Goal: Information Seeking & Learning: Learn about a topic

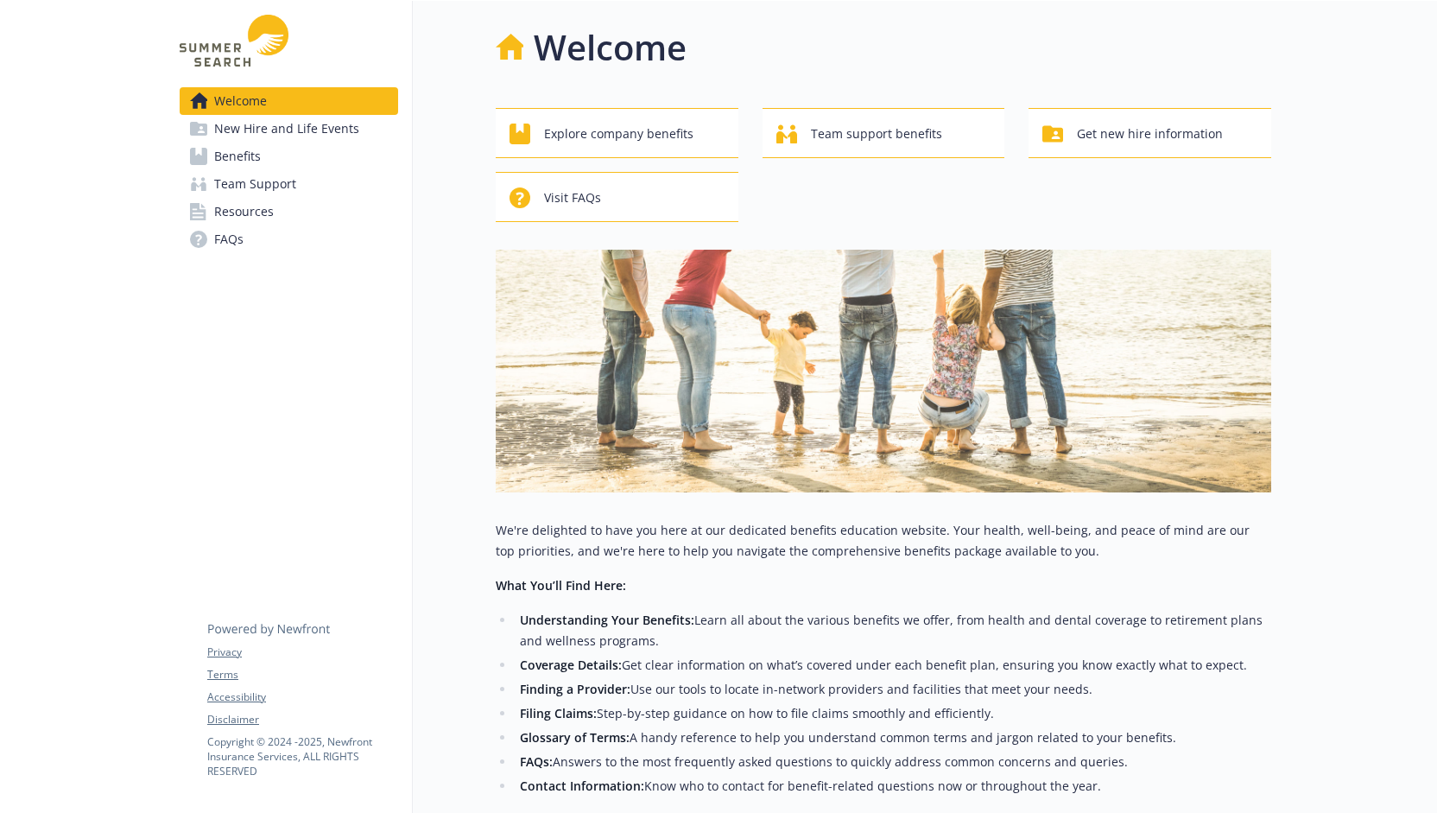
click at [238, 164] on span "Benefits" at bounding box center [237, 156] width 47 height 28
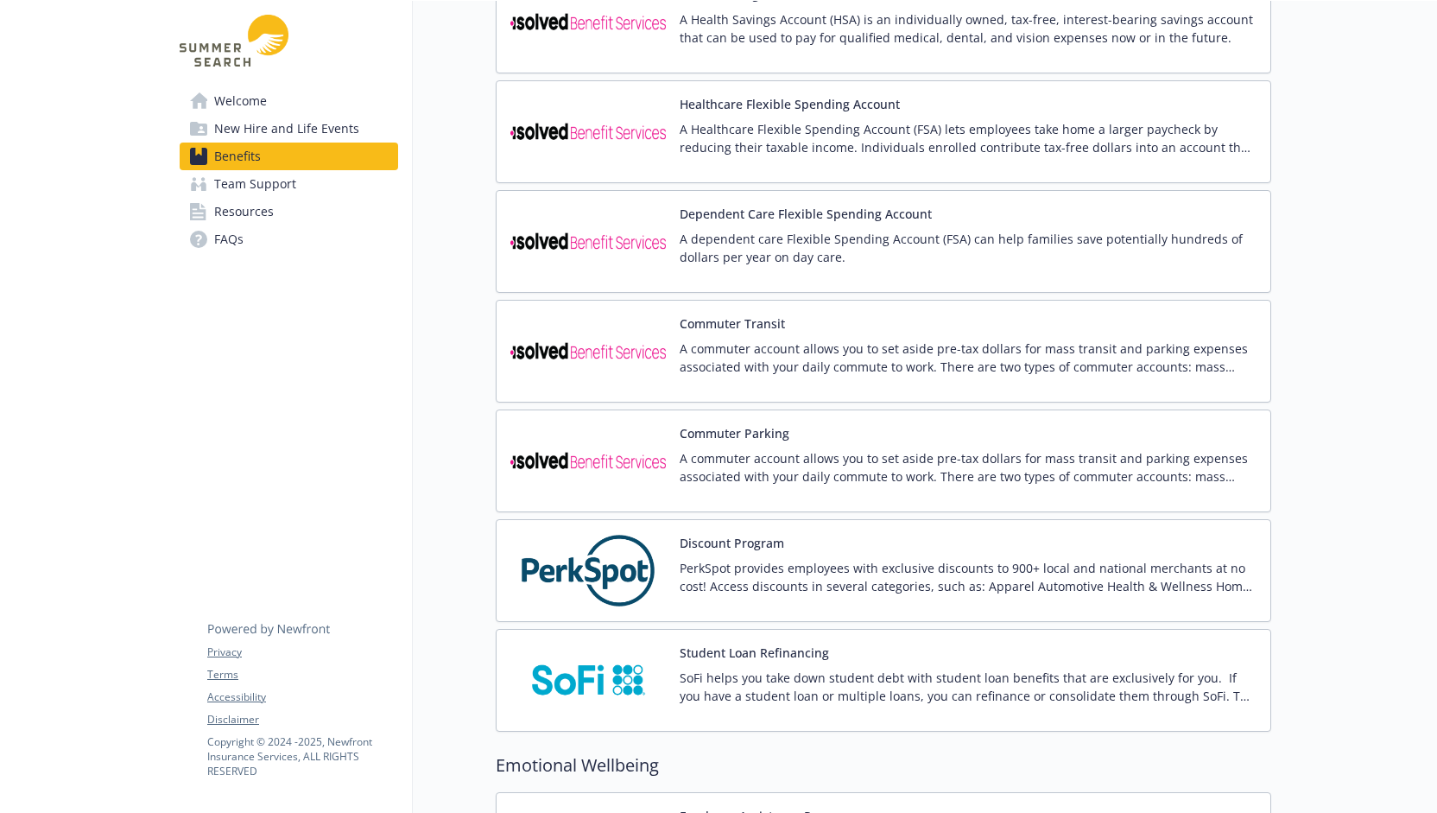
scroll to position [1363, 0]
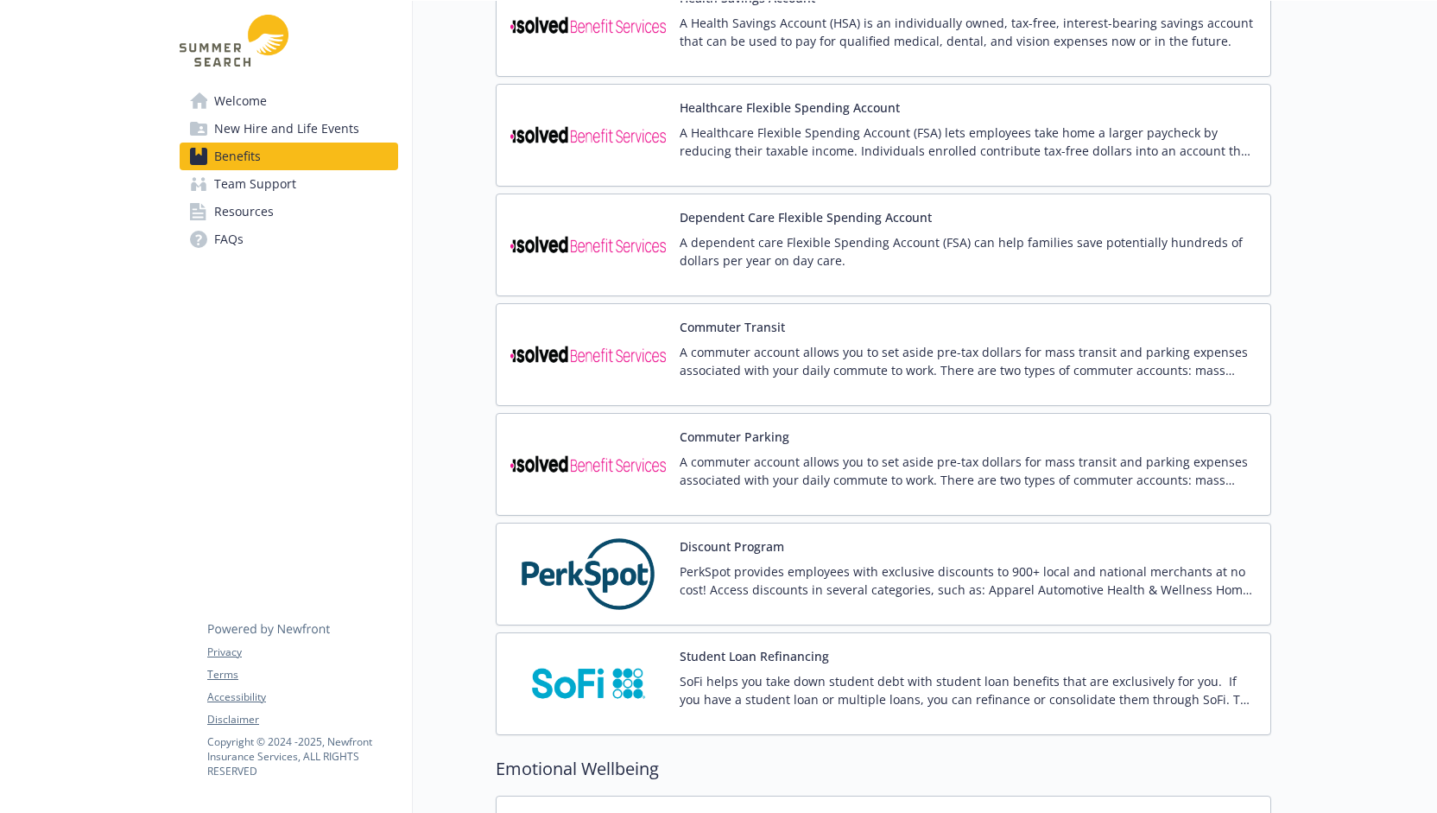
click at [263, 217] on span "Resources" at bounding box center [244, 212] width 60 height 28
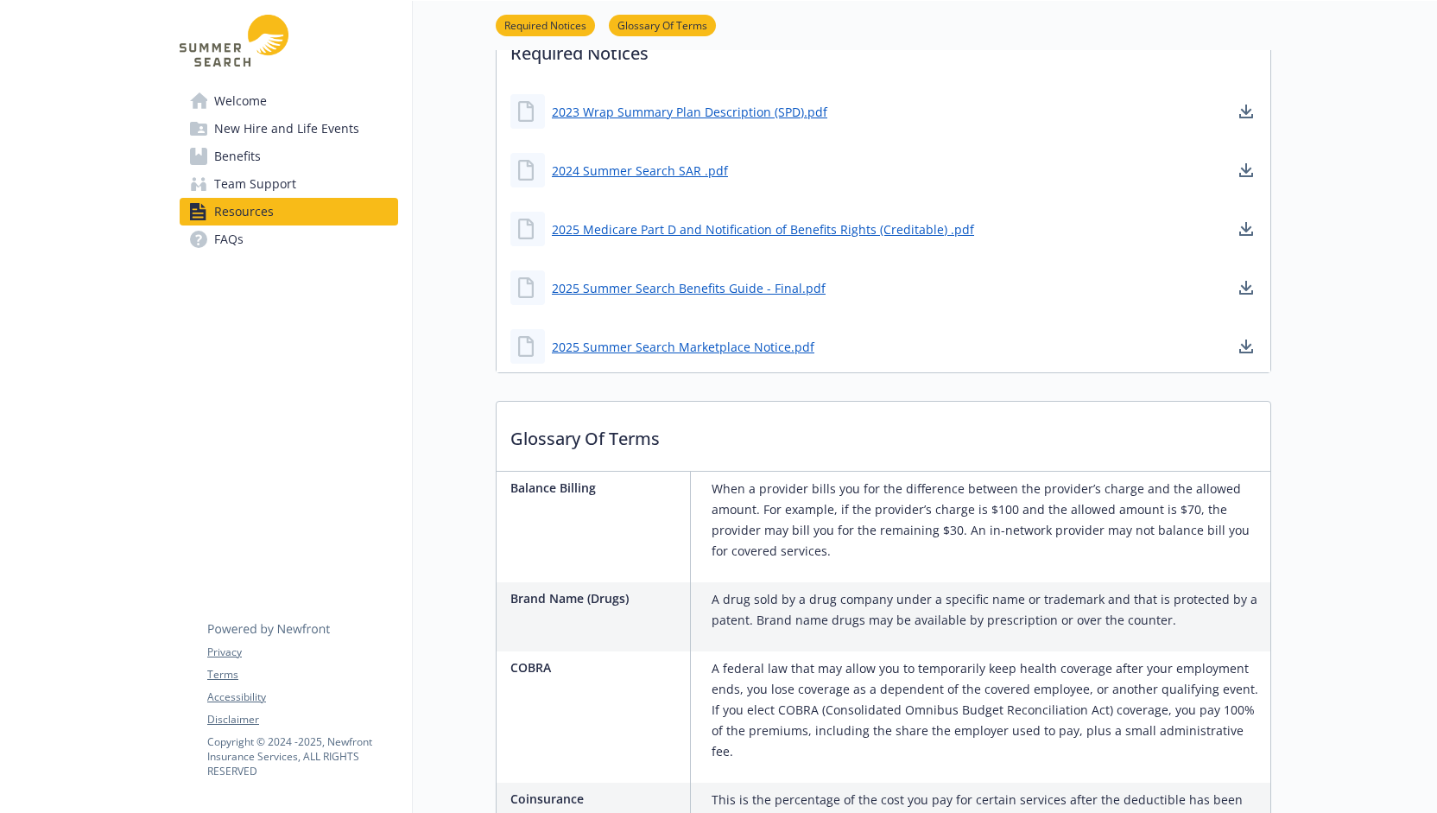
scroll to position [240, 0]
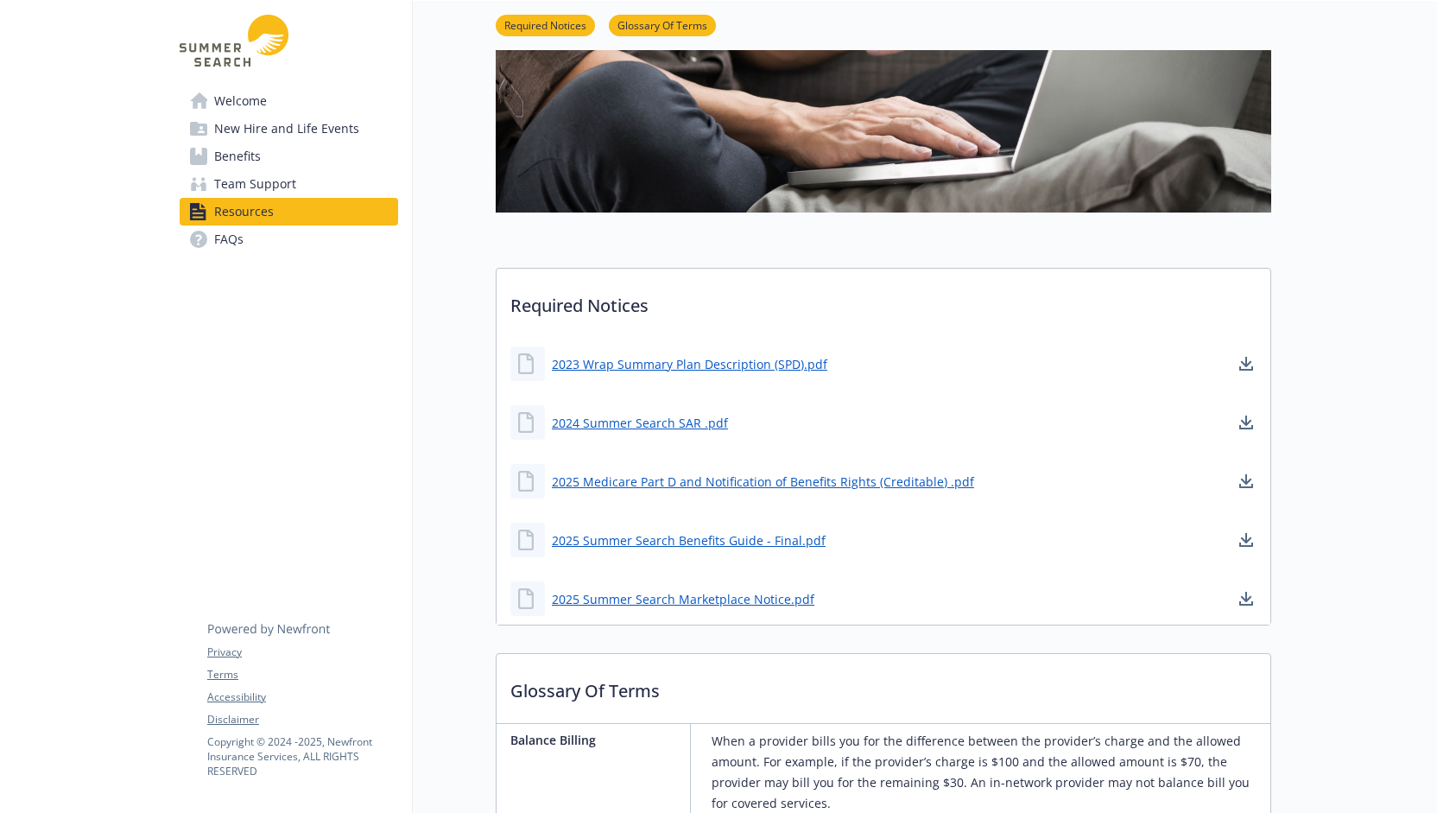
click at [245, 91] on span "Welcome" at bounding box center [240, 101] width 53 height 28
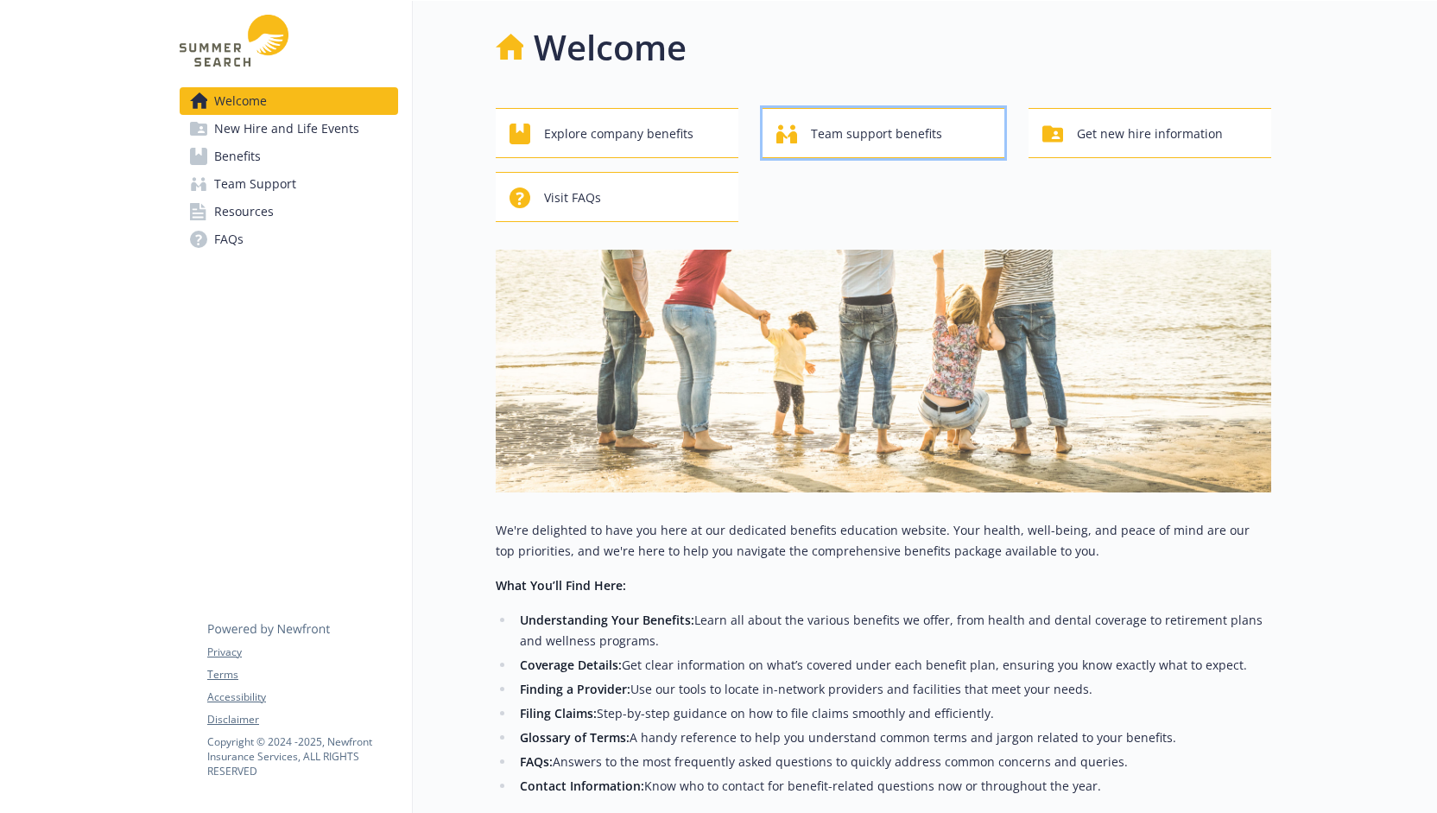
click at [891, 134] on span "Team support benefits" at bounding box center [876, 133] width 131 height 33
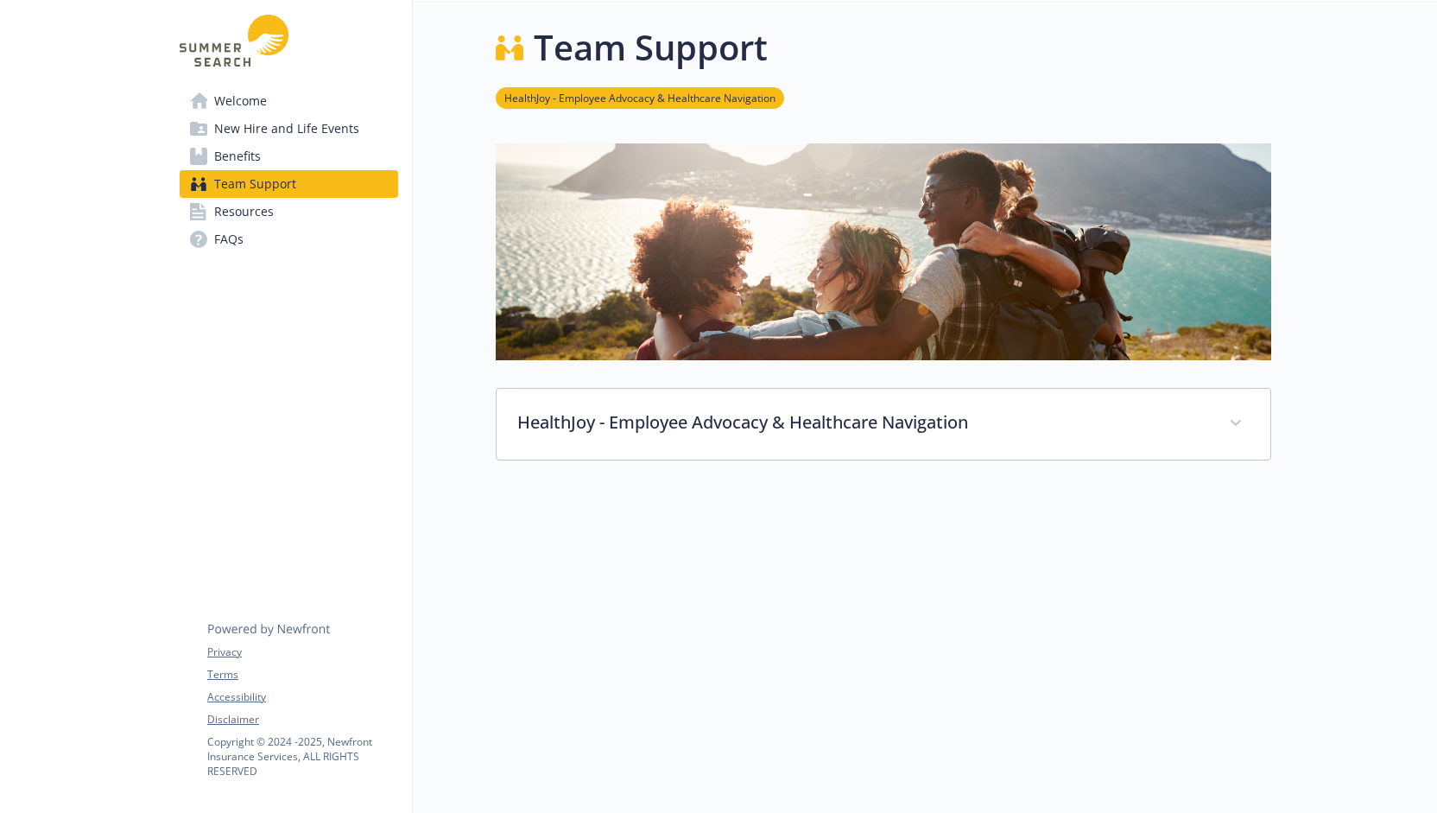
click at [224, 100] on span "Welcome" at bounding box center [240, 101] width 53 height 28
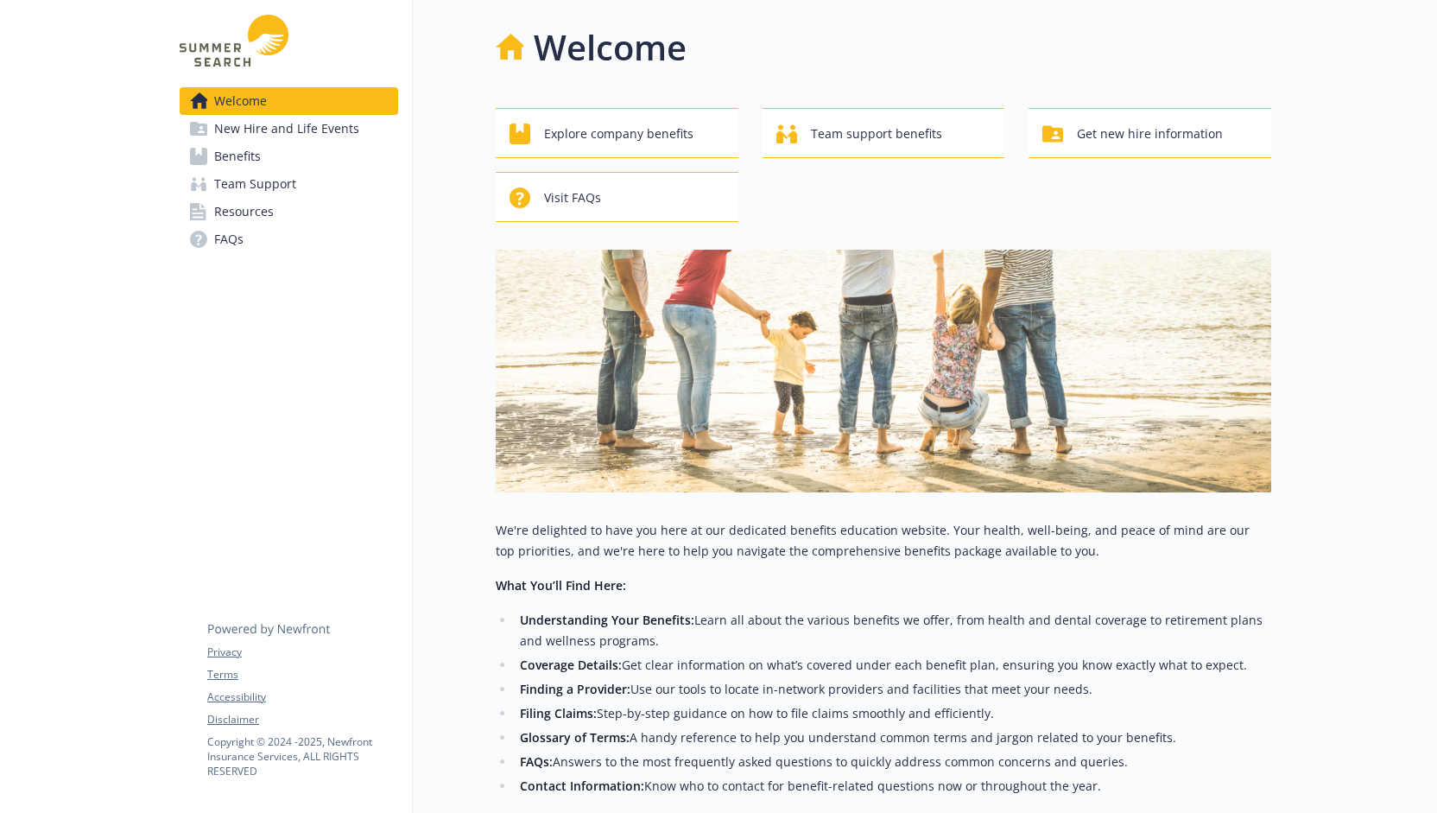
click at [232, 211] on span "Resources" at bounding box center [244, 212] width 60 height 28
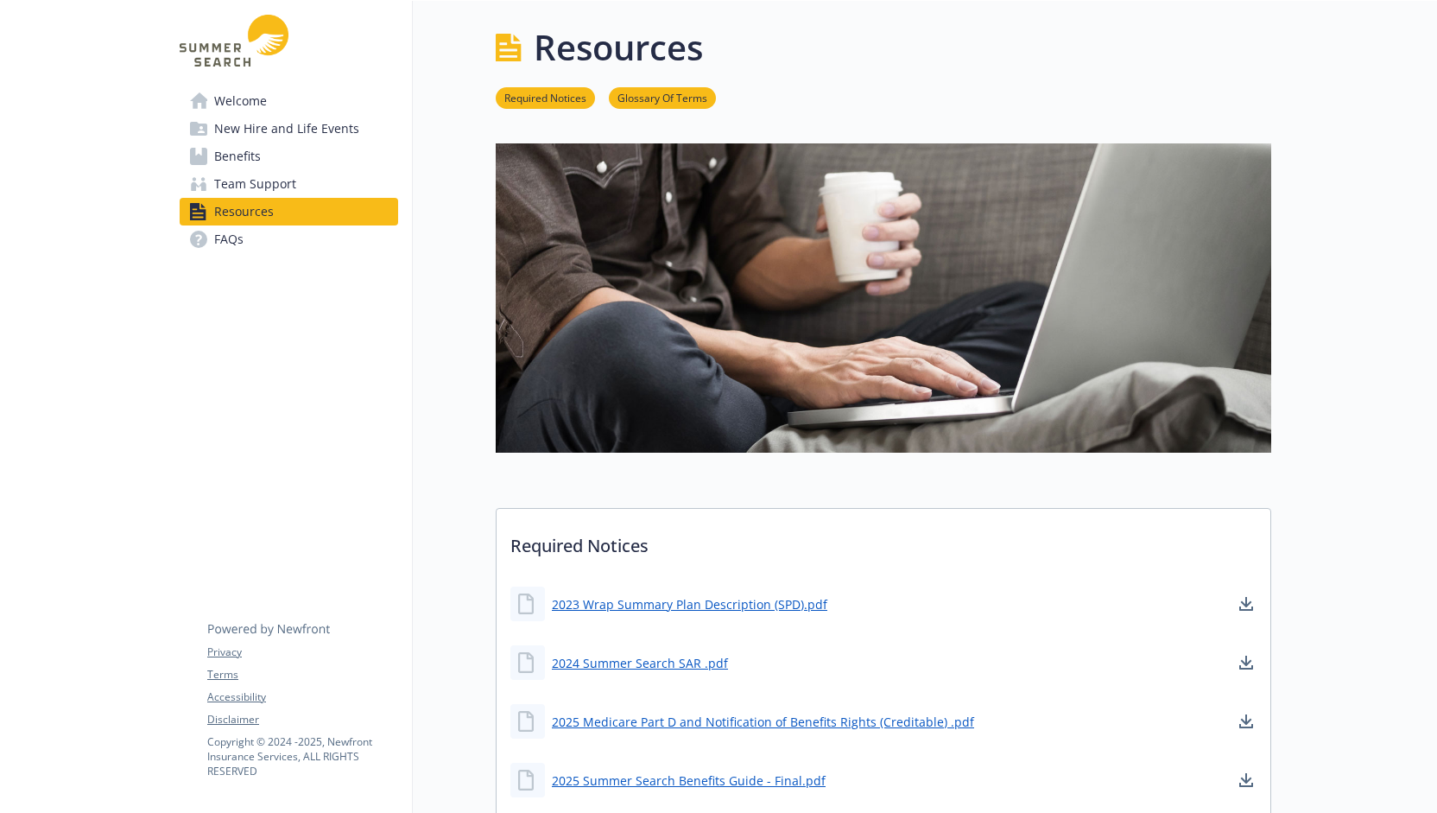
click at [232, 151] on span "Benefits" at bounding box center [237, 156] width 47 height 28
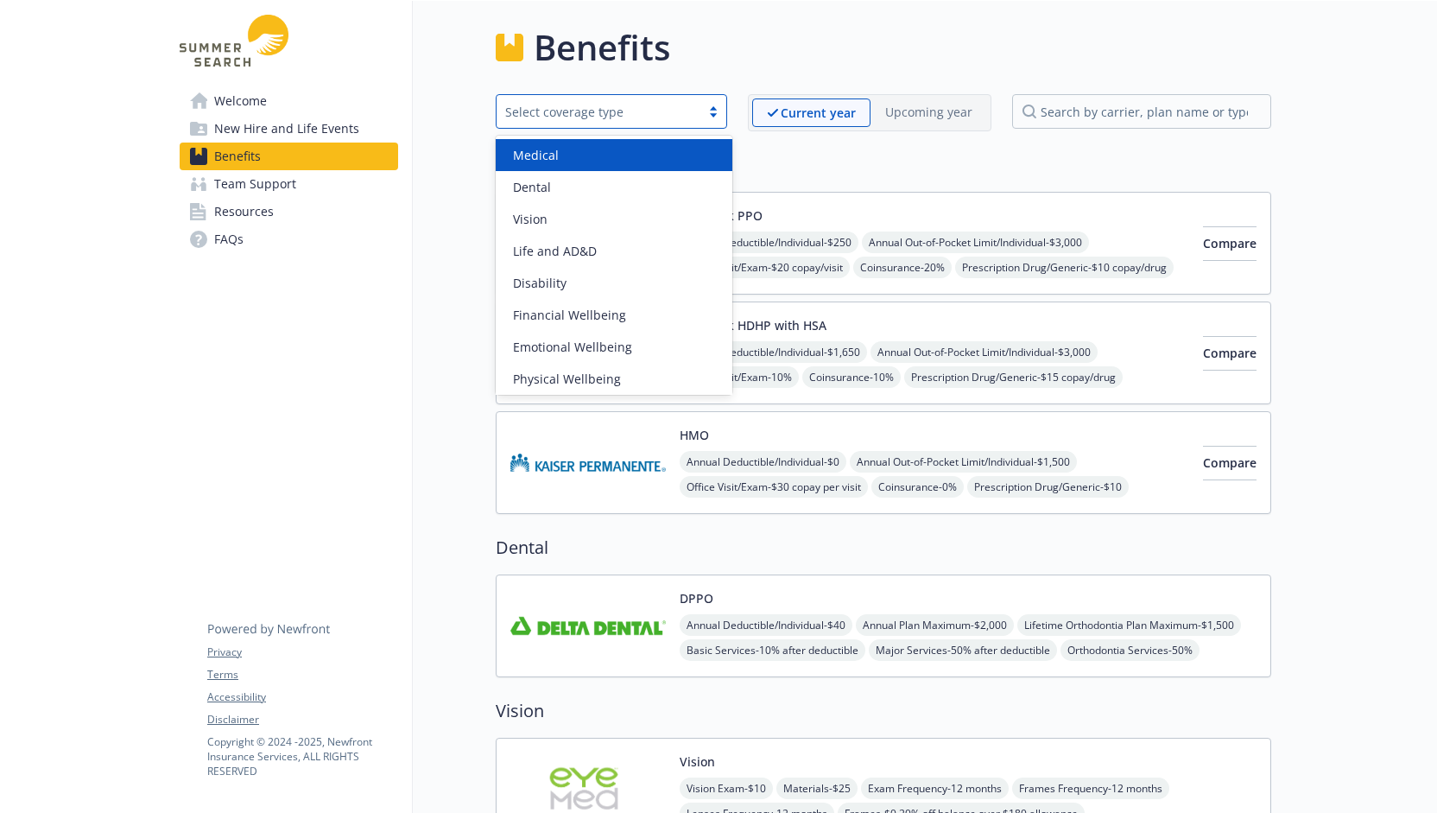
click at [679, 114] on div "Select coverage type" at bounding box center [598, 112] width 187 height 18
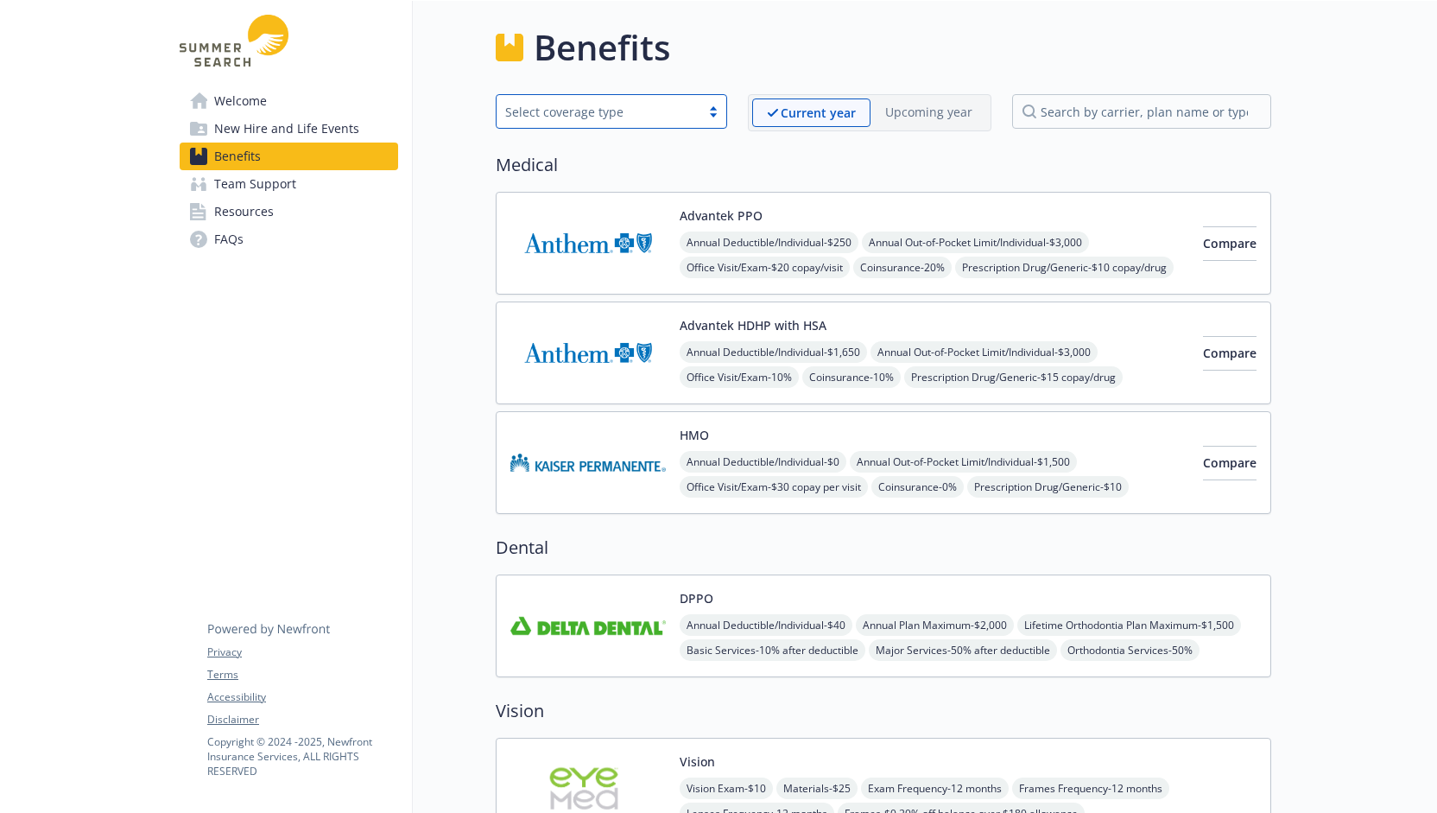
click at [679, 114] on div "Select coverage type" at bounding box center [598, 112] width 187 height 18
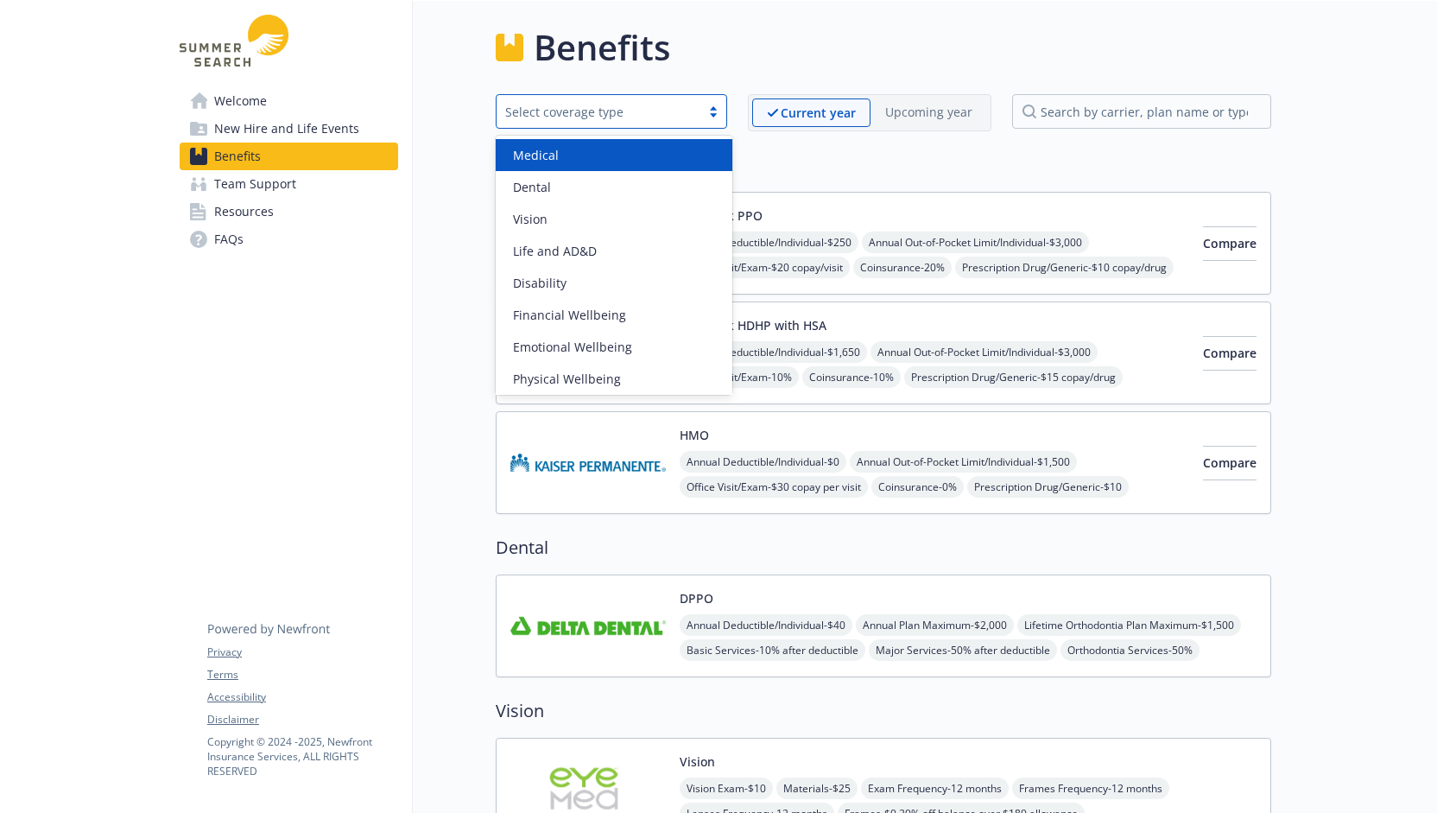
click at [679, 114] on div "Select coverage type" at bounding box center [598, 112] width 187 height 18
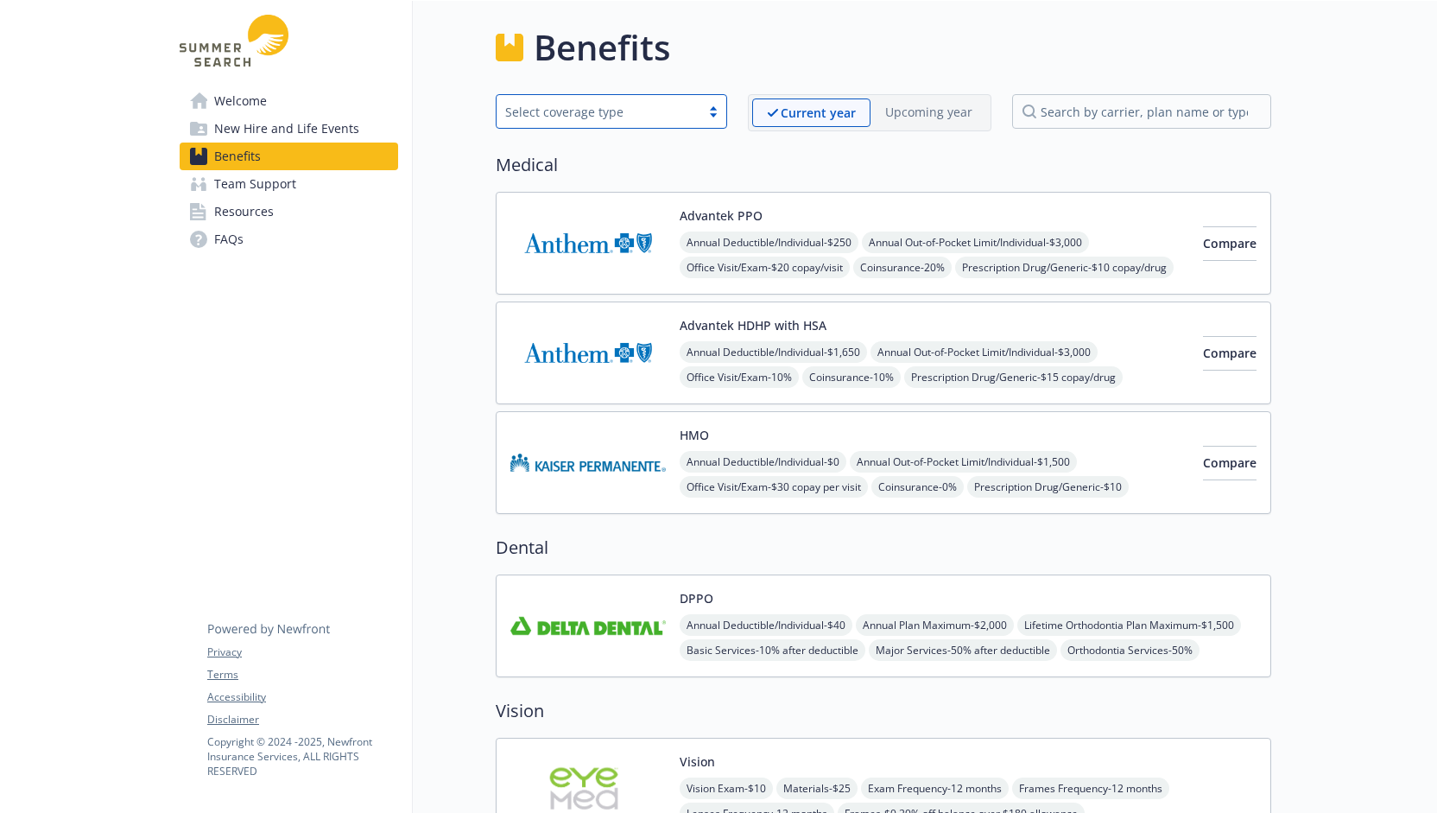
click at [679, 114] on div "Select coverage type" at bounding box center [598, 112] width 187 height 18
click at [1095, 97] on input "search by carrier, plan name or type" at bounding box center [1141, 111] width 259 height 35
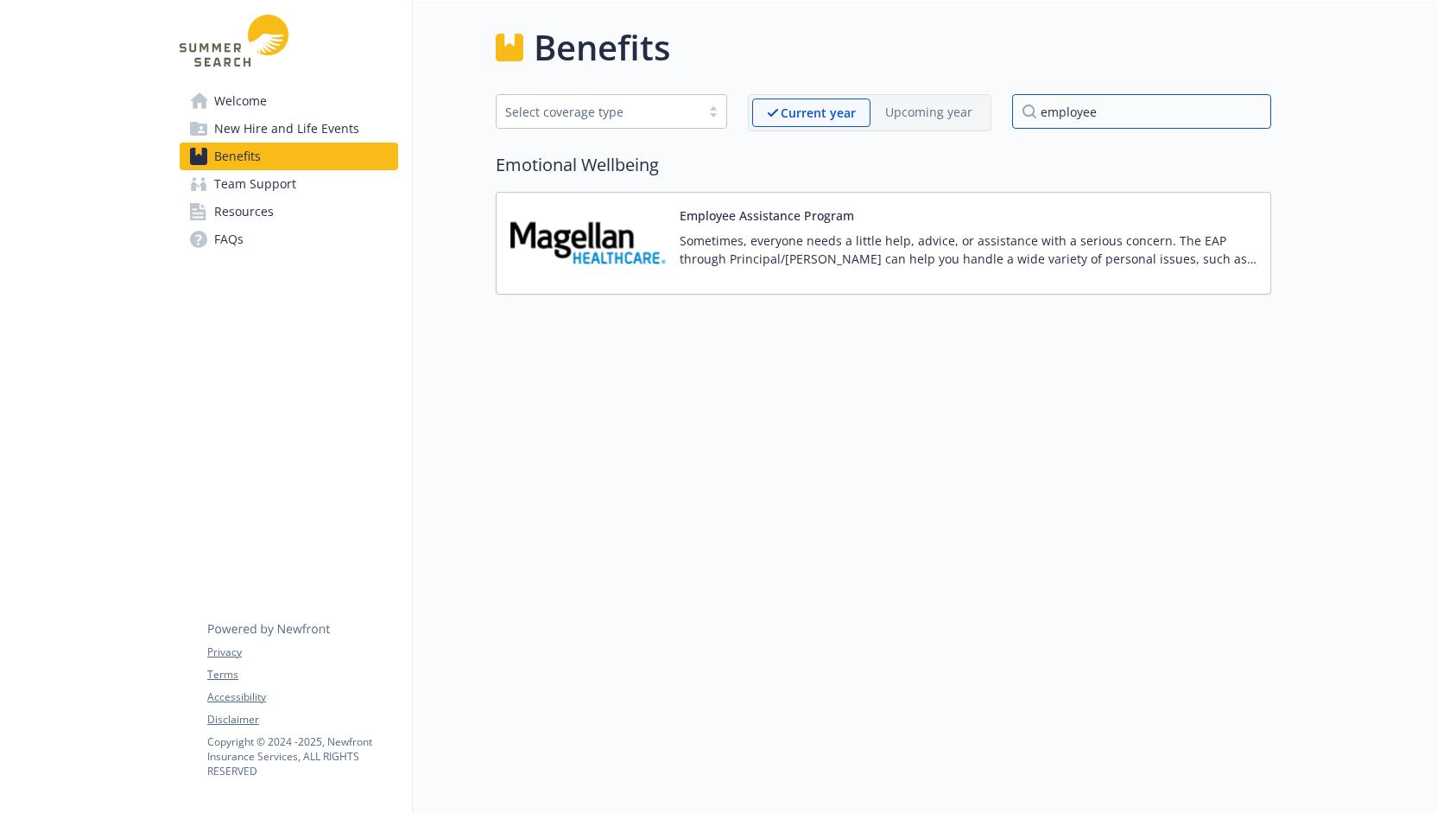
type input "employee"
click at [864, 212] on div "Employee Assistance Program Sometimes, everyone needs a little help, advice, or…" at bounding box center [968, 242] width 577 height 73
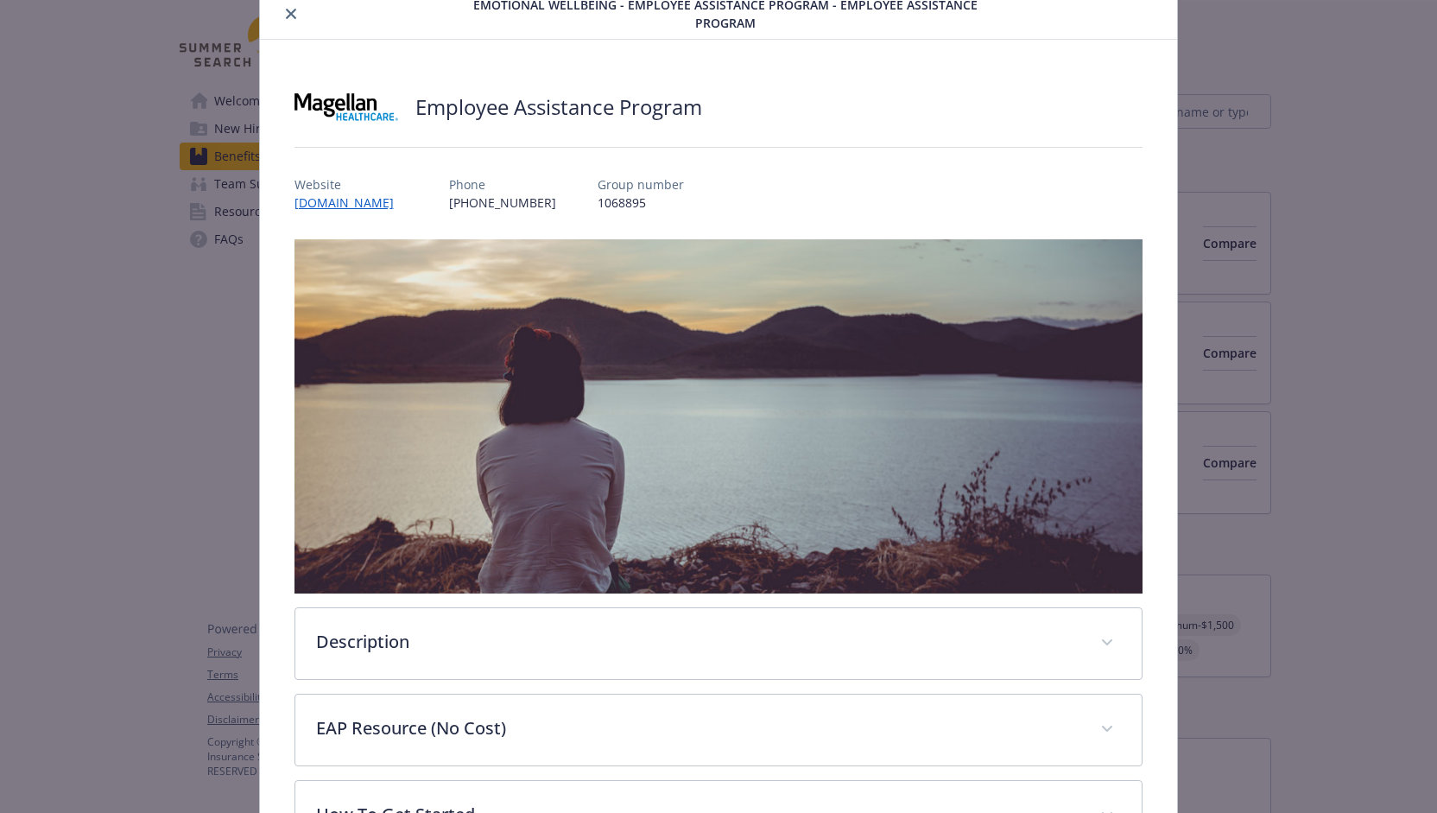
scroll to position [283, 0]
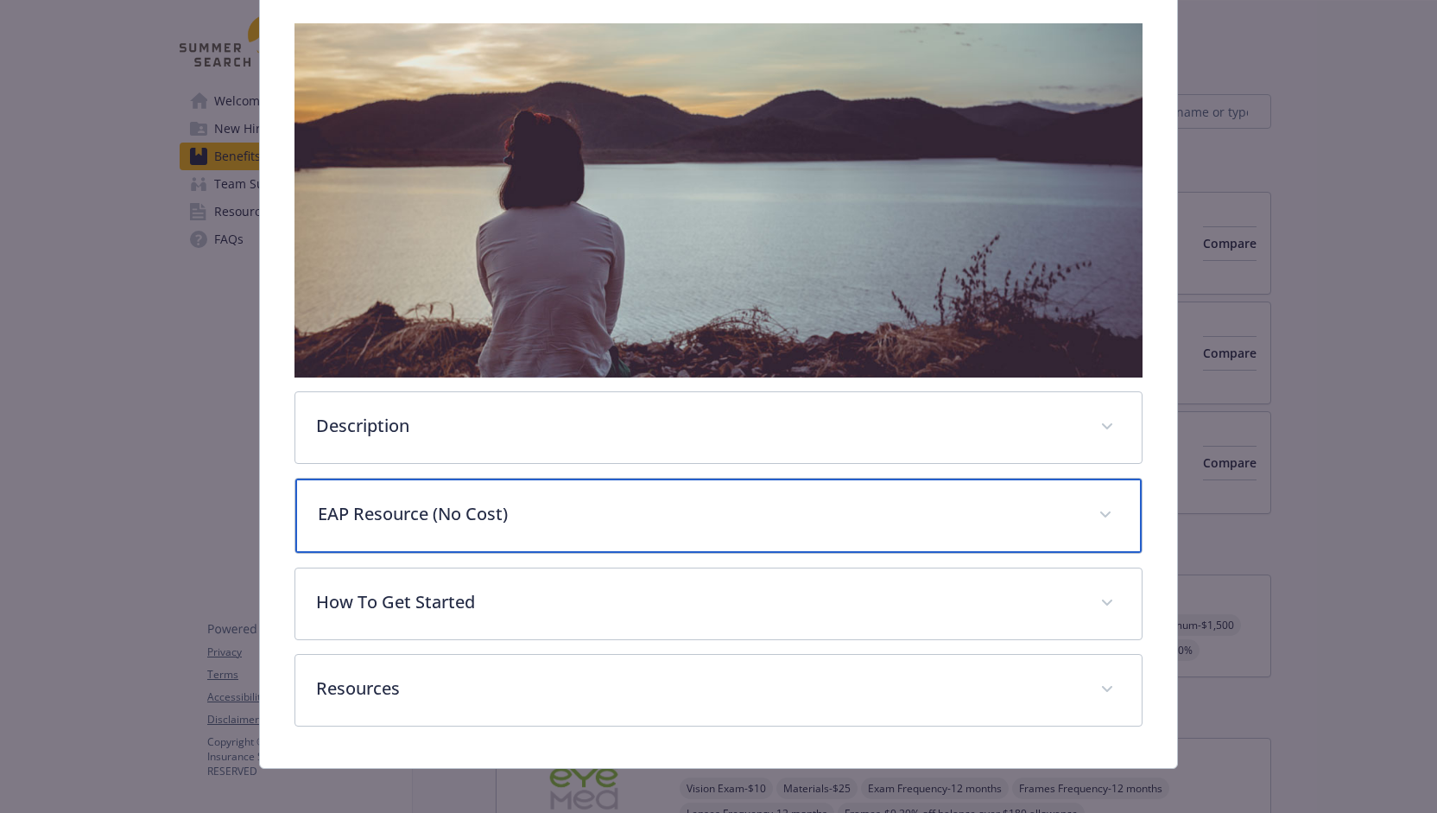
click at [652, 516] on p "EAP Resource (No Cost)" at bounding box center [698, 514] width 761 height 26
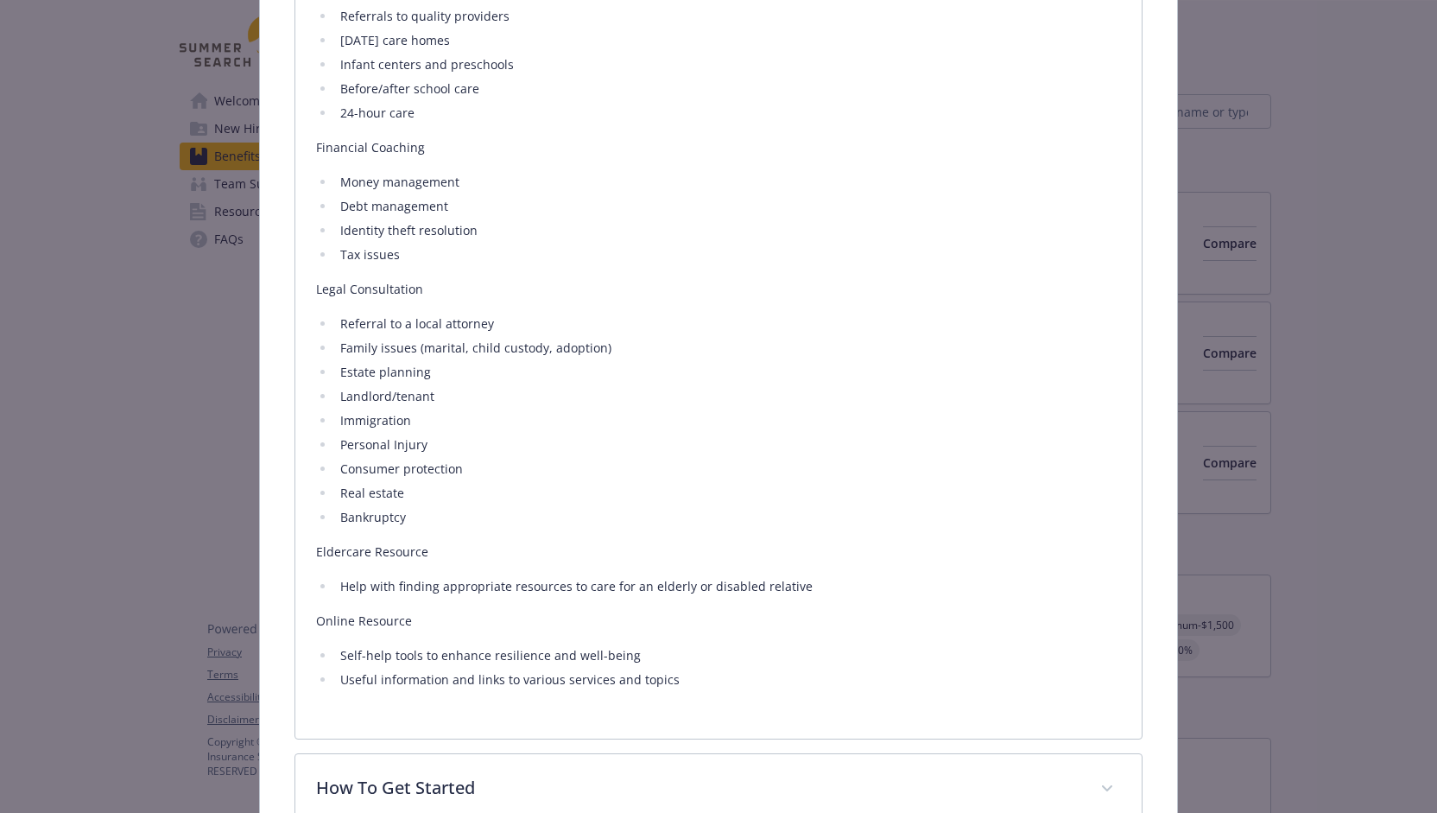
scroll to position [1375, 0]
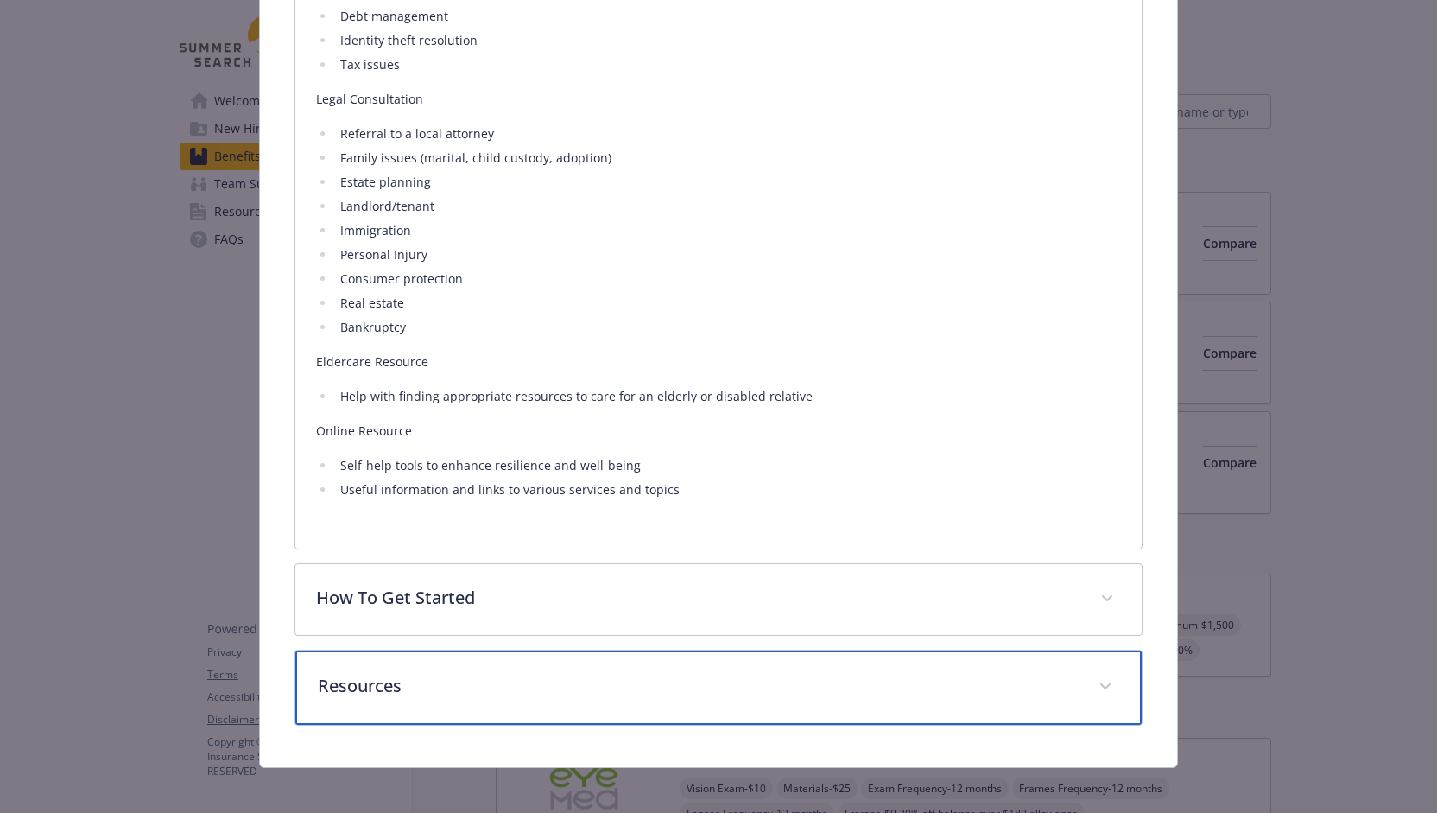
click at [773, 659] on div "Resources" at bounding box center [718, 687] width 847 height 74
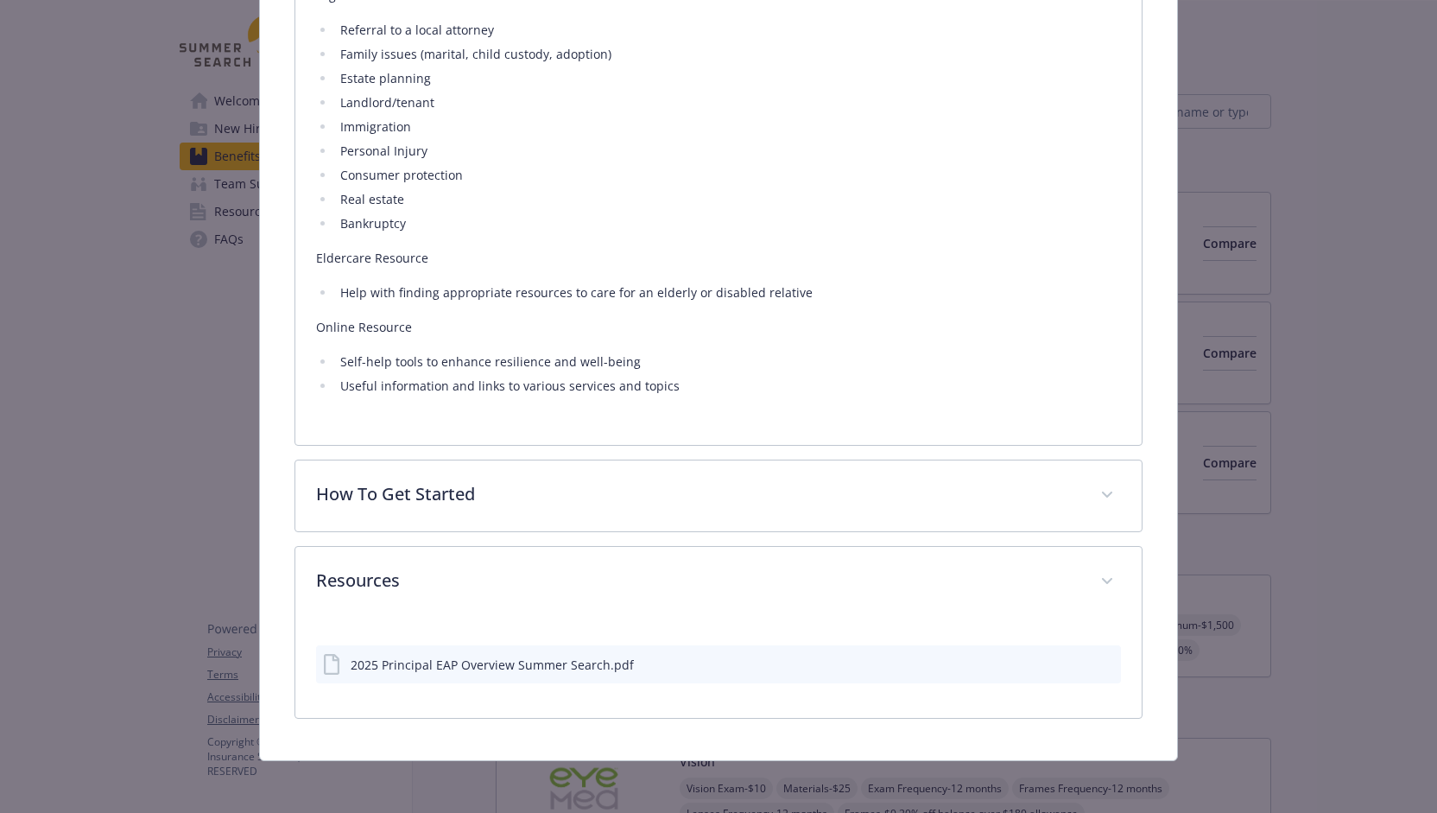
scroll to position [1472, 0]
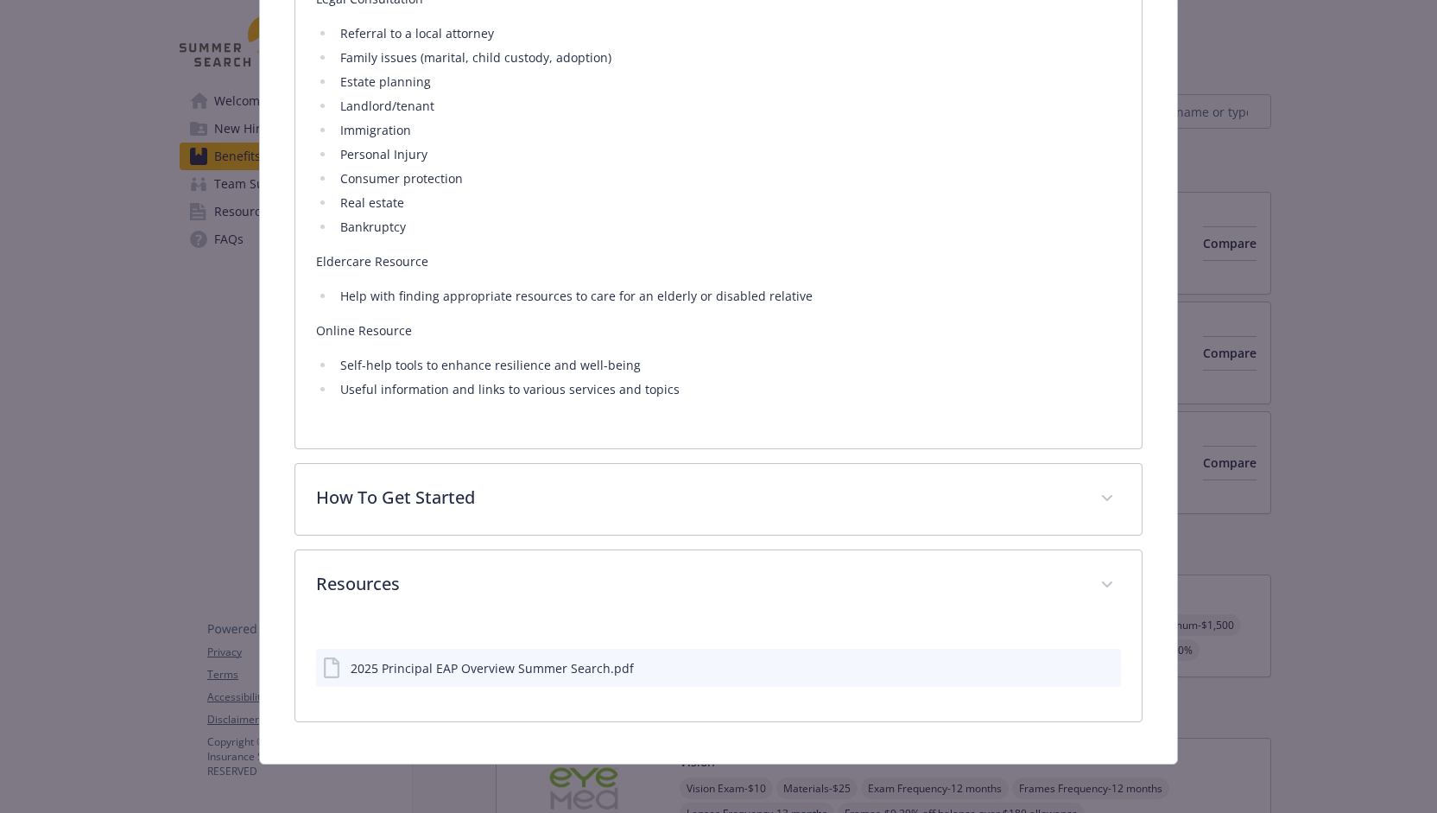
click at [667, 668] on div "2025 Principal EAP Overview Summer Search.pdf" at bounding box center [719, 668] width 806 height 38
click at [1069, 661] on icon "download file" at bounding box center [1076, 667] width 14 height 14
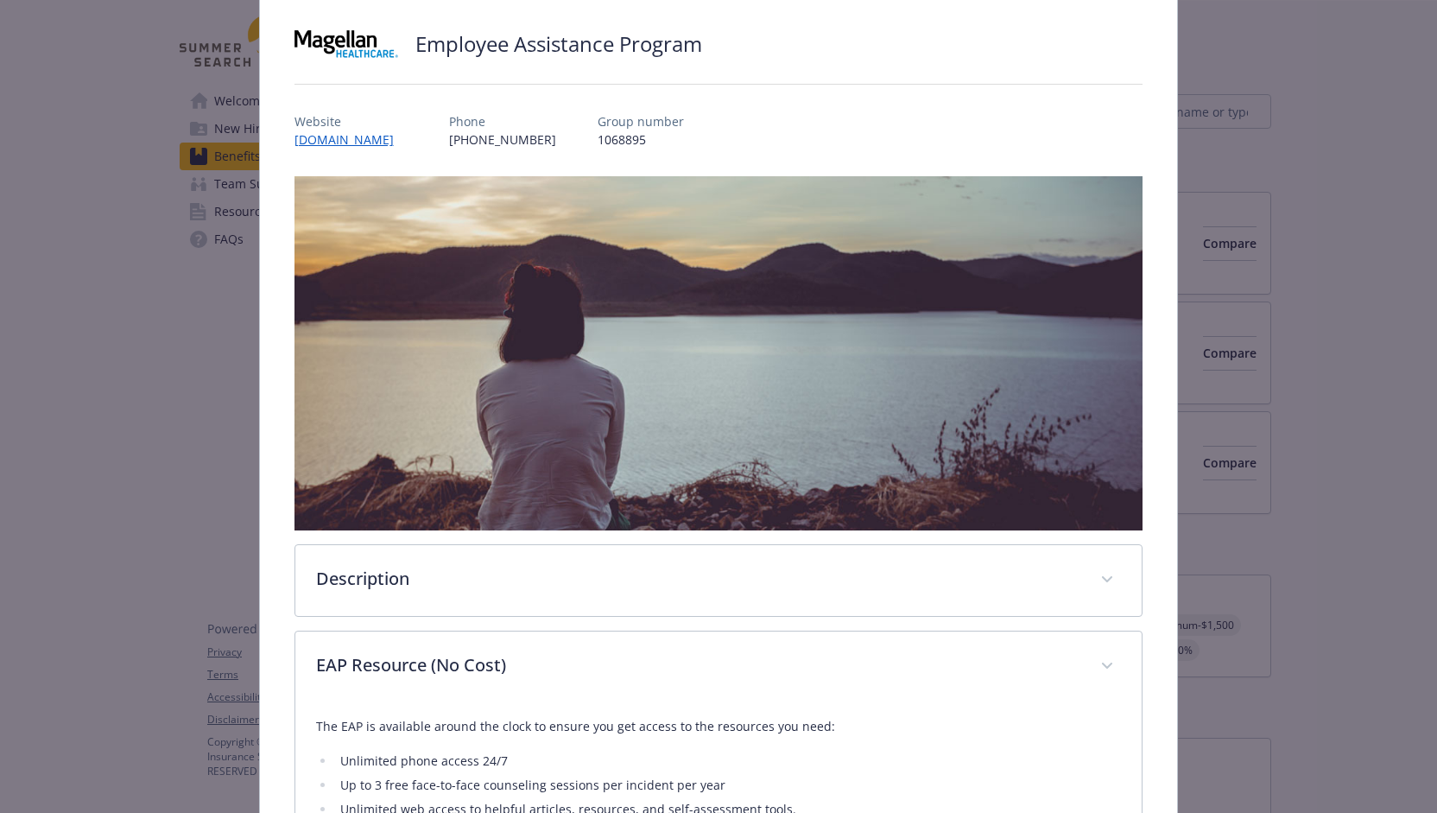
scroll to position [0, 0]
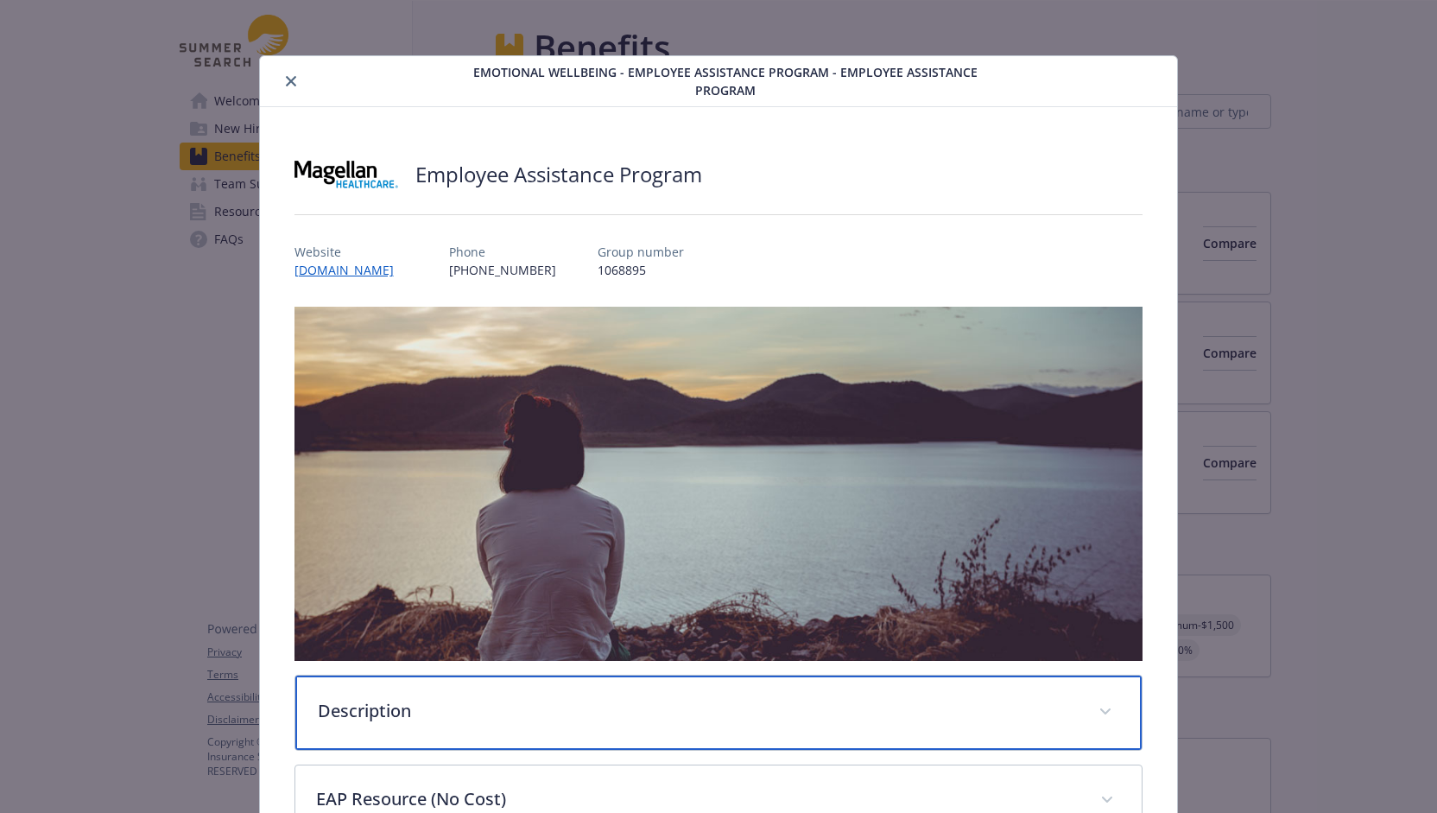
click at [492, 719] on div "Description" at bounding box center [718, 712] width 847 height 74
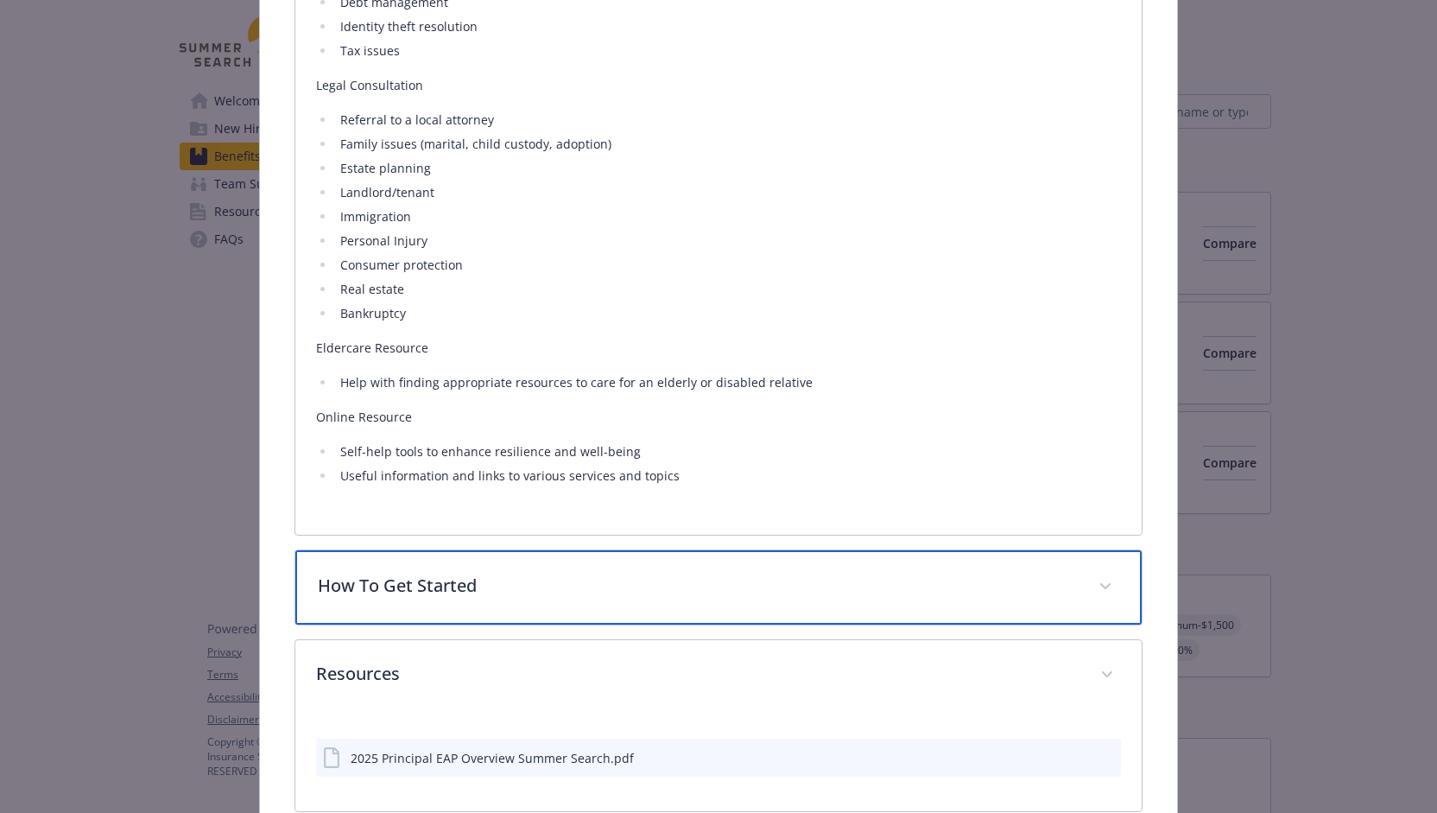
click at [494, 604] on div "How To Get Started" at bounding box center [718, 587] width 847 height 74
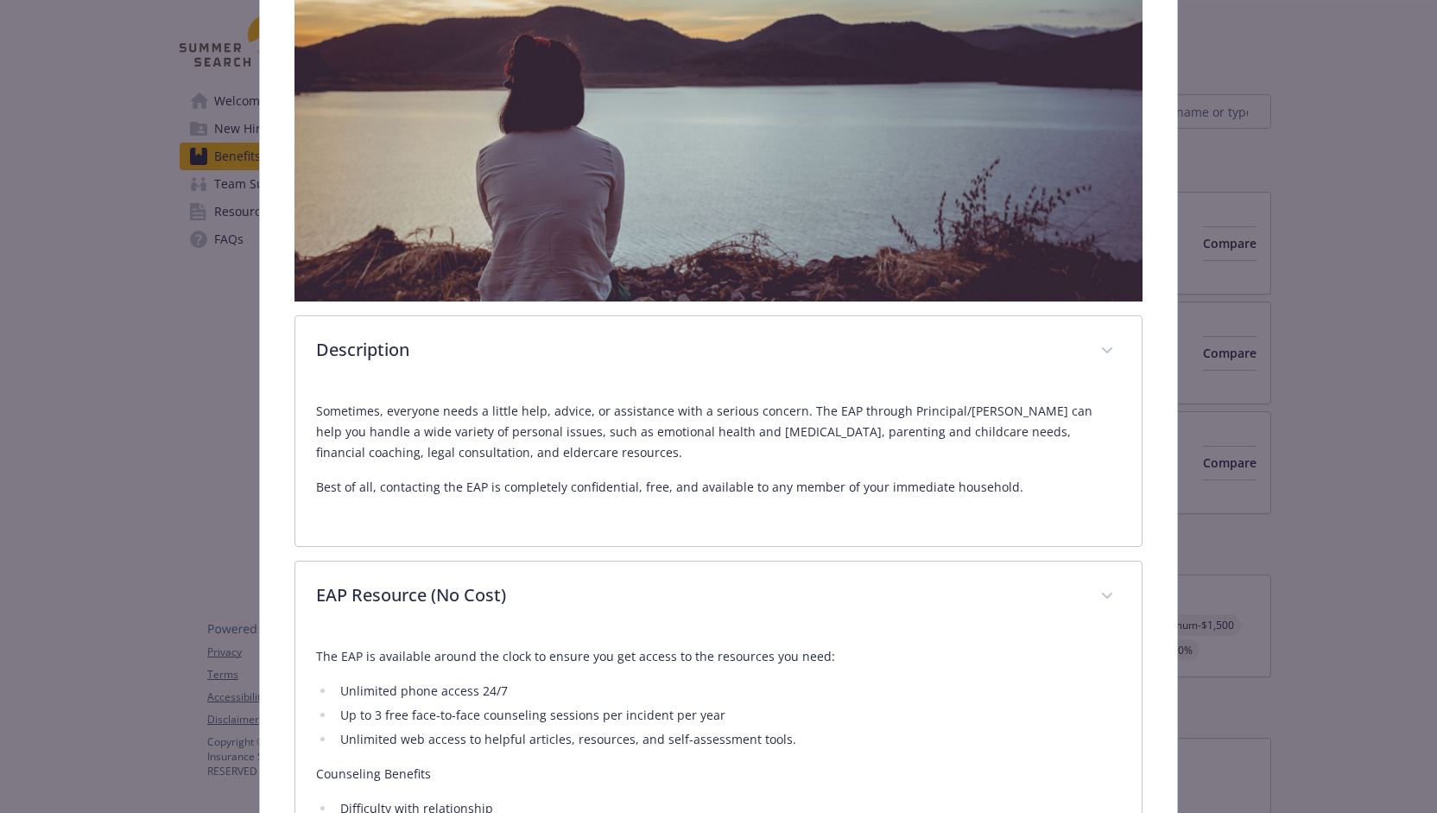
scroll to position [147, 0]
